Goal: Use online tool/utility: Utilize a website feature to perform a specific function

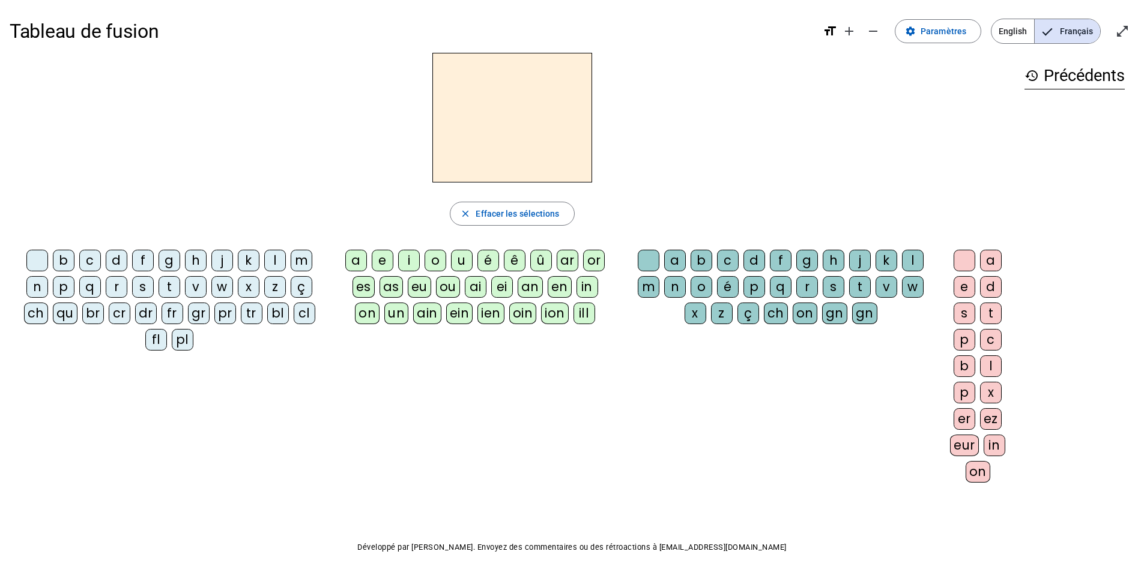
click at [108, 260] on div "d" at bounding box center [117, 261] width 22 height 22
click at [467, 265] on div "u" at bounding box center [462, 261] width 22 height 22
click at [730, 265] on div "c" at bounding box center [728, 261] width 22 height 22
click at [641, 260] on div at bounding box center [649, 261] width 22 height 22
click at [373, 264] on div "e" at bounding box center [383, 261] width 22 height 22
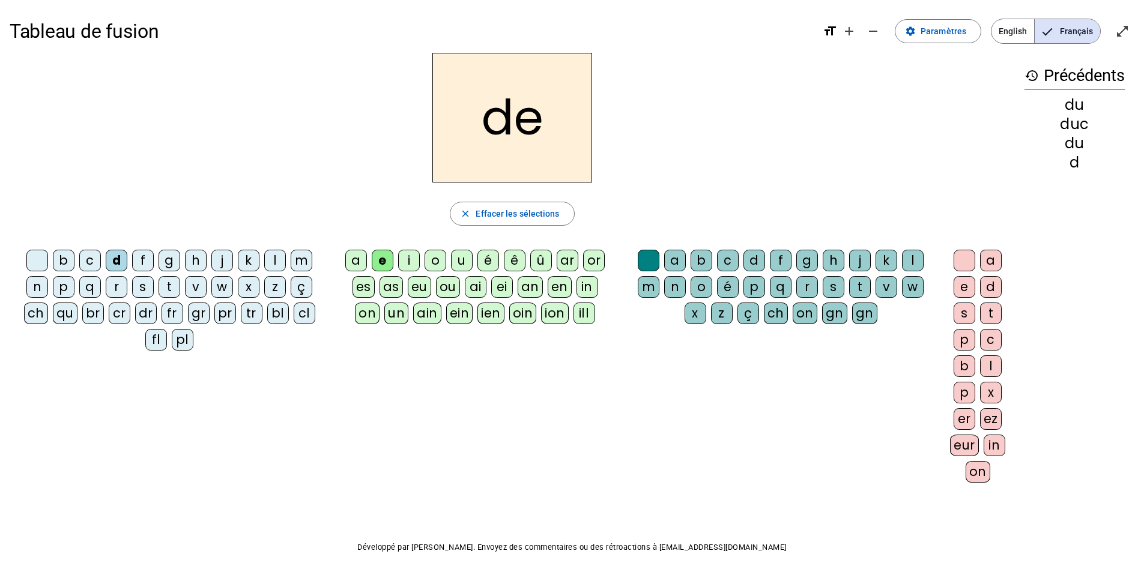
click at [46, 288] on div "n" at bounding box center [37, 287] width 22 height 22
click at [294, 259] on div "m" at bounding box center [302, 261] width 22 height 22
click at [141, 289] on div "s" at bounding box center [143, 287] width 22 height 22
click at [464, 259] on div "u" at bounding box center [462, 261] width 22 height 22
click at [279, 267] on div "l" at bounding box center [275, 261] width 22 height 22
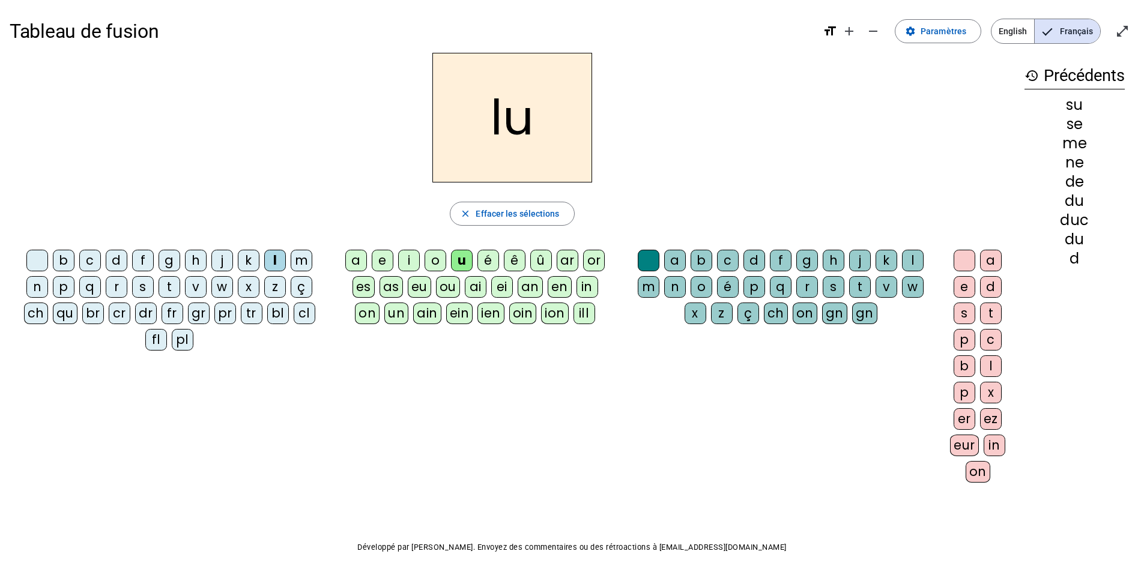
click at [358, 268] on div "a" at bounding box center [356, 261] width 22 height 22
click at [719, 265] on div "c" at bounding box center [728, 261] width 22 height 22
click at [172, 279] on div "t" at bounding box center [170, 287] width 22 height 22
click at [65, 260] on div "b" at bounding box center [64, 261] width 22 height 22
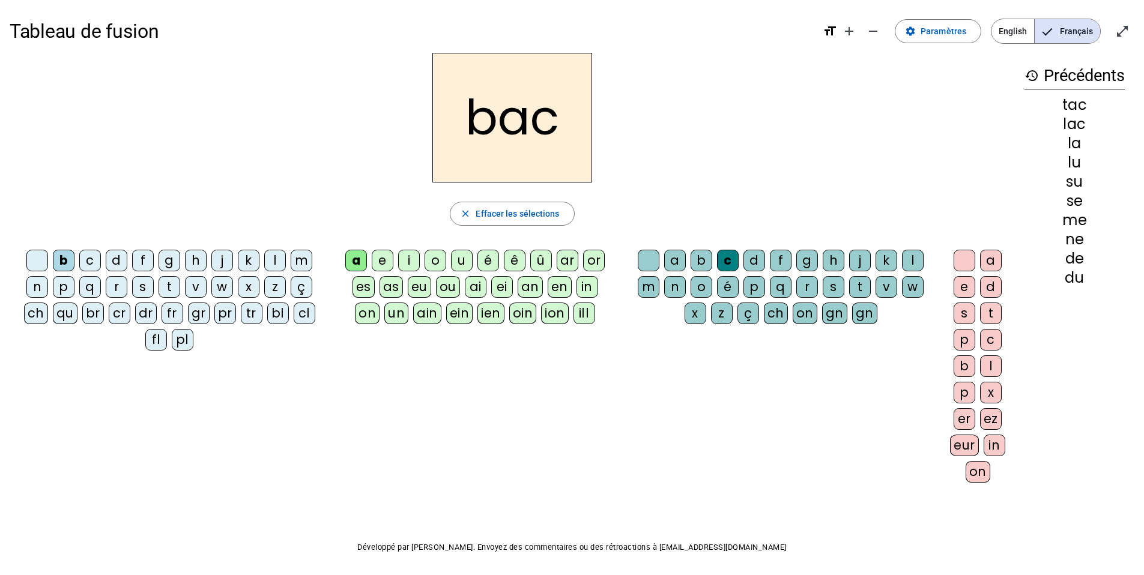
click at [145, 285] on div "s" at bounding box center [143, 287] width 22 height 22
click at [383, 264] on div "e" at bounding box center [383, 261] width 22 height 22
click at [855, 256] on div "l" at bounding box center [913, 261] width 22 height 22
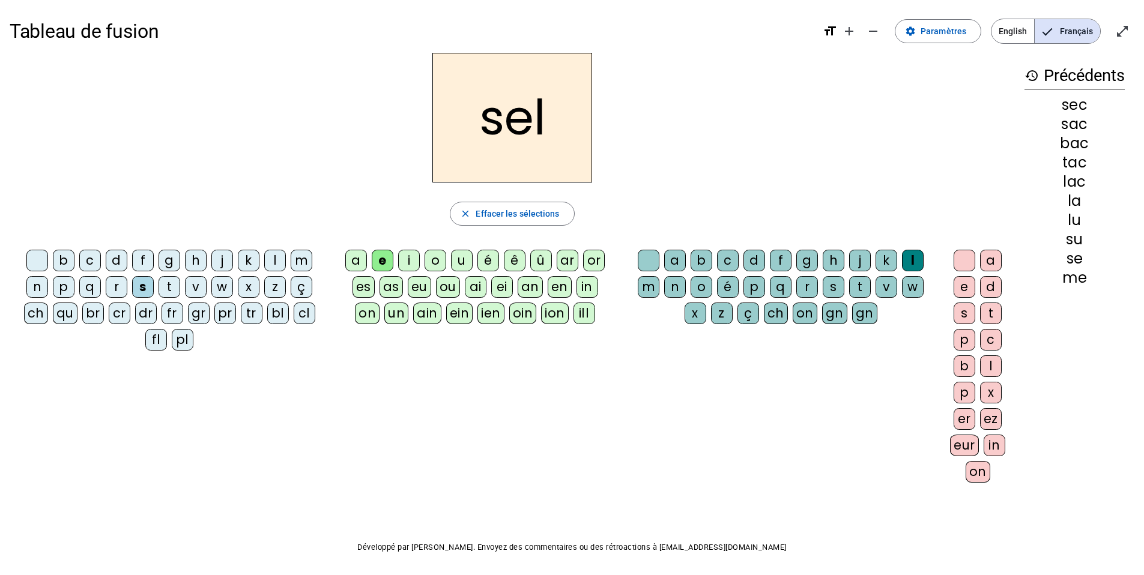
click at [433, 252] on div "o" at bounding box center [436, 261] width 22 height 22
